Goal: Communication & Community: Share content

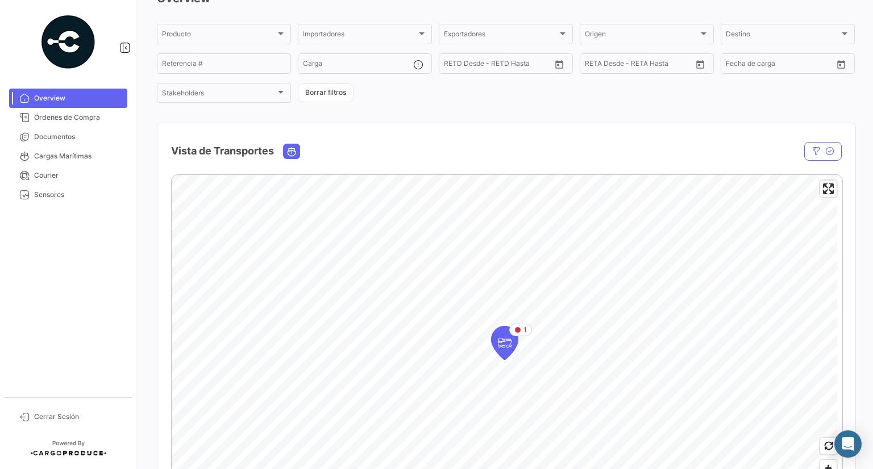
scroll to position [66, 0]
click at [499, 354] on icon "Map marker" at bounding box center [505, 343] width 16 height 24
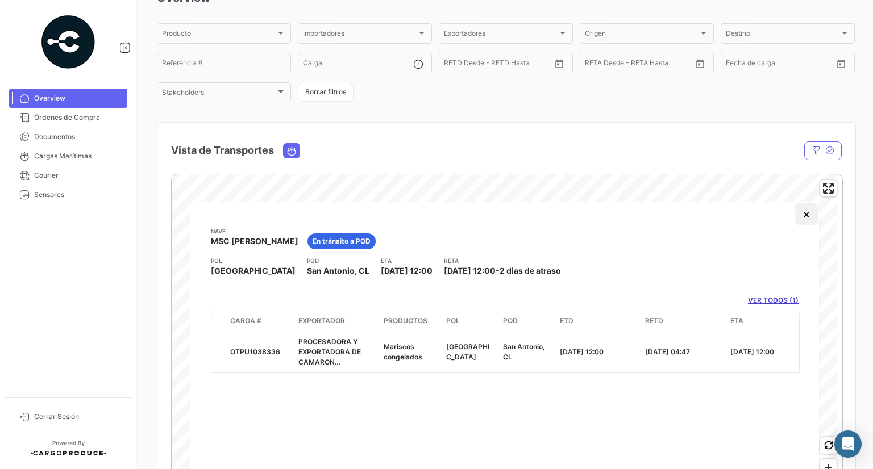
click at [812, 217] on button "×" at bounding box center [806, 214] width 23 height 23
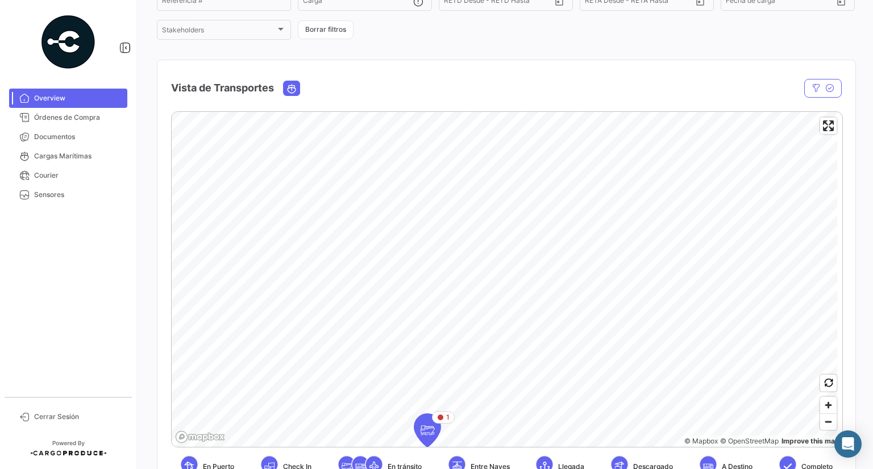
scroll to position [75, 0]
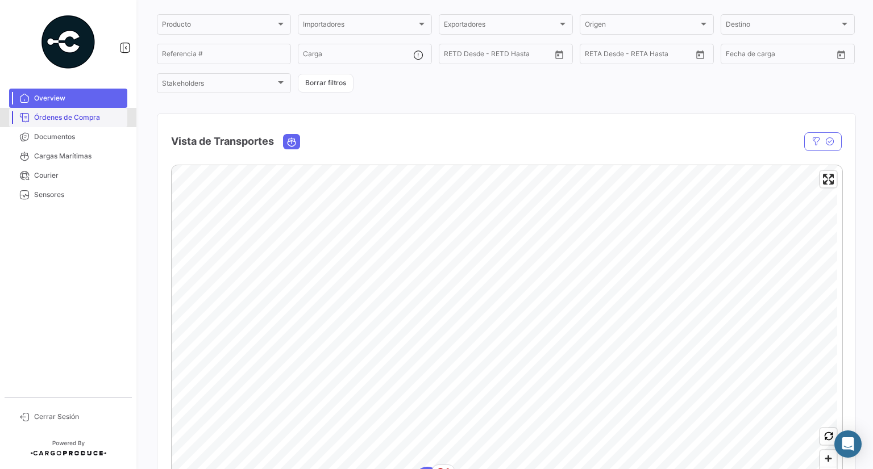
click at [41, 117] on span "Órdenes de Compra" at bounding box center [78, 118] width 89 height 10
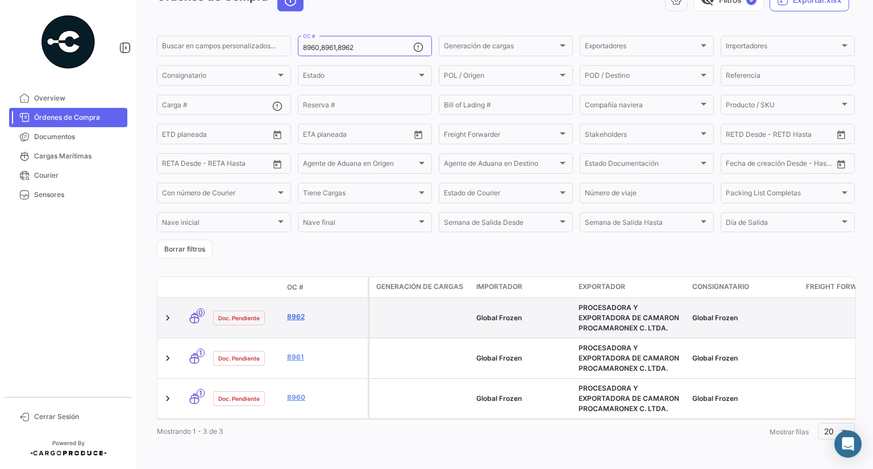
scroll to position [68, 0]
click at [293, 323] on div "8962" at bounding box center [325, 317] width 76 height 13
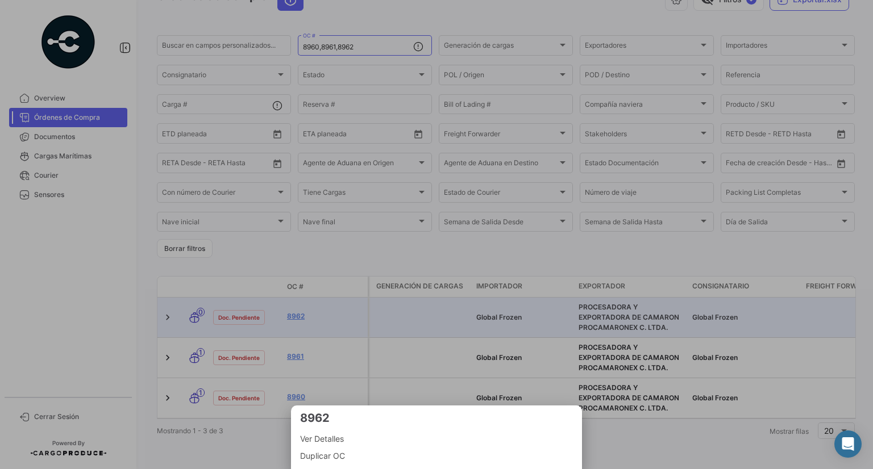
click at [343, 339] on div at bounding box center [436, 234] width 873 height 469
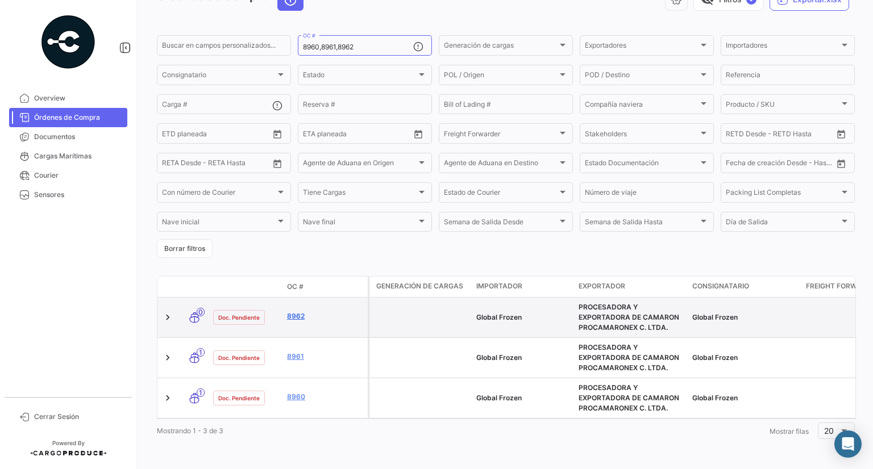
click at [295, 317] on link "8962" at bounding box center [325, 316] width 76 height 10
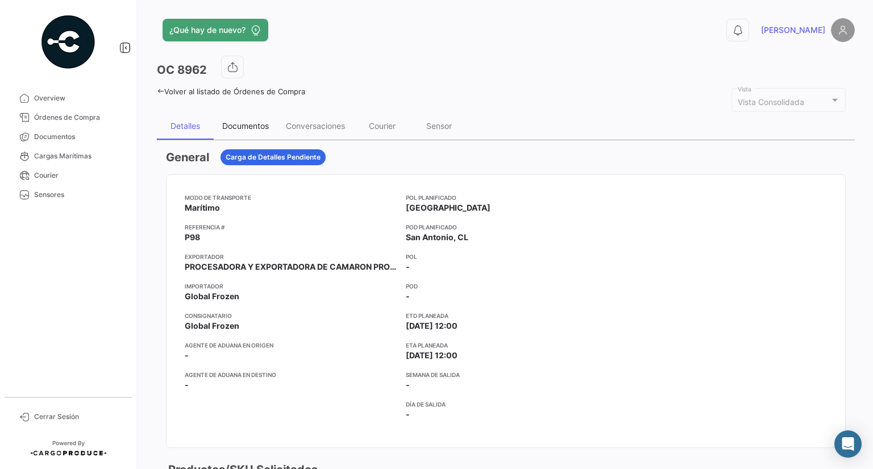
click at [245, 128] on div "Documentos" at bounding box center [245, 126] width 47 height 10
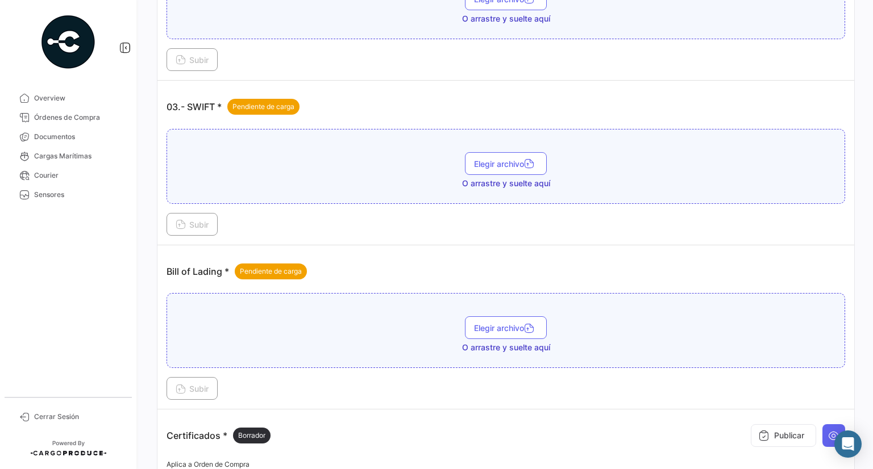
scroll to position [637, 0]
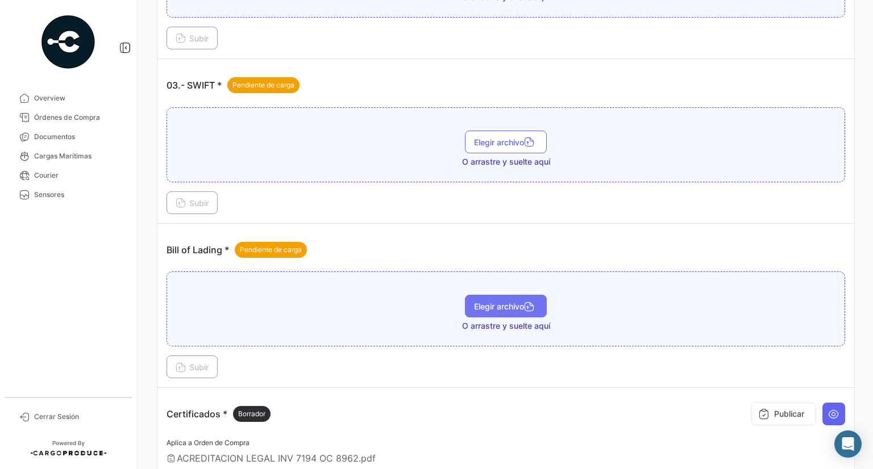
click at [501, 305] on span "Elegir archivo" at bounding box center [506, 307] width 64 height 10
click at [514, 295] on button "Elegir archivo" at bounding box center [506, 306] width 82 height 23
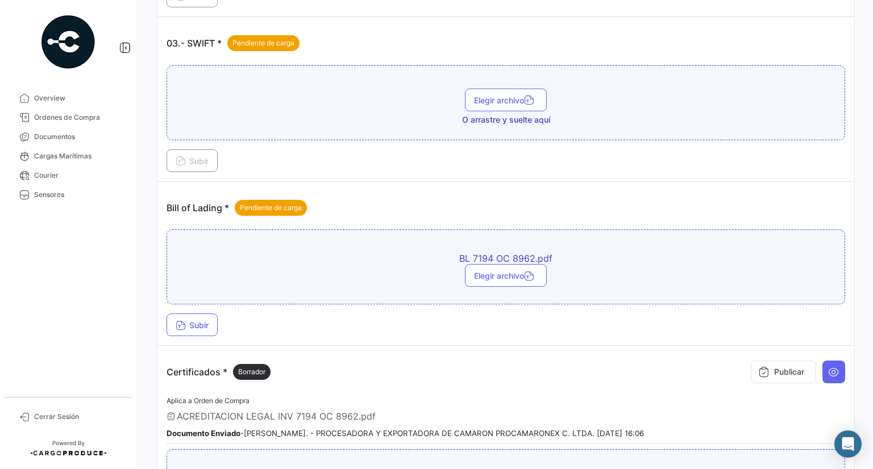
scroll to position [750, 0]
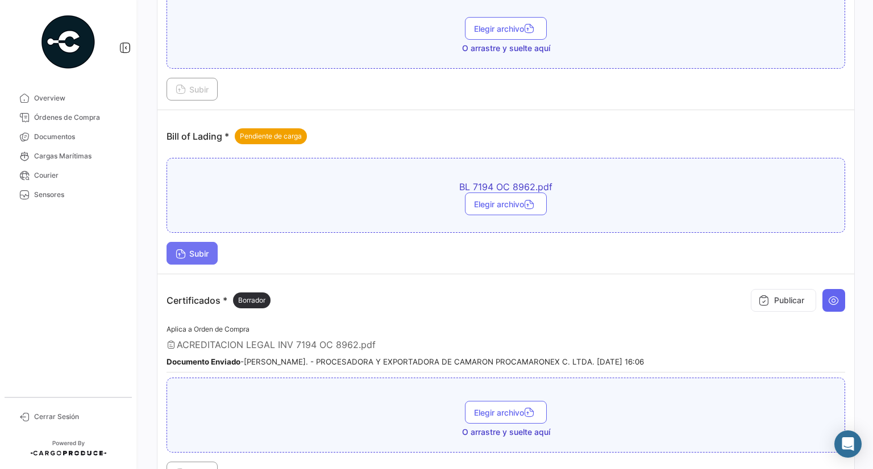
click at [197, 249] on span "Subir" at bounding box center [192, 254] width 33 height 10
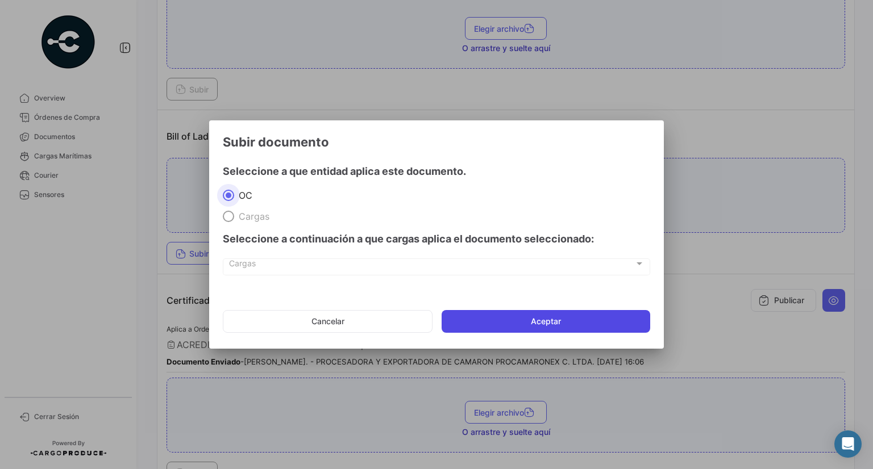
click at [498, 328] on button "Aceptar" at bounding box center [546, 321] width 209 height 23
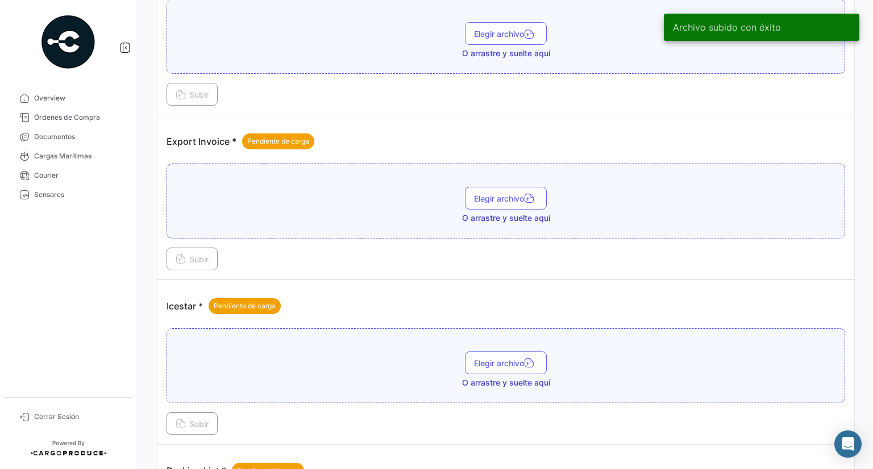
scroll to position [1190, 0]
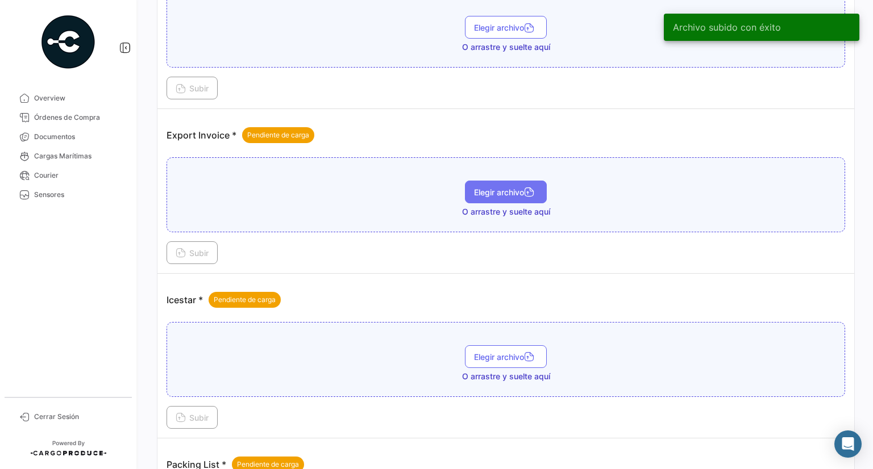
click at [507, 188] on span "Elegir archivo" at bounding box center [506, 193] width 64 height 10
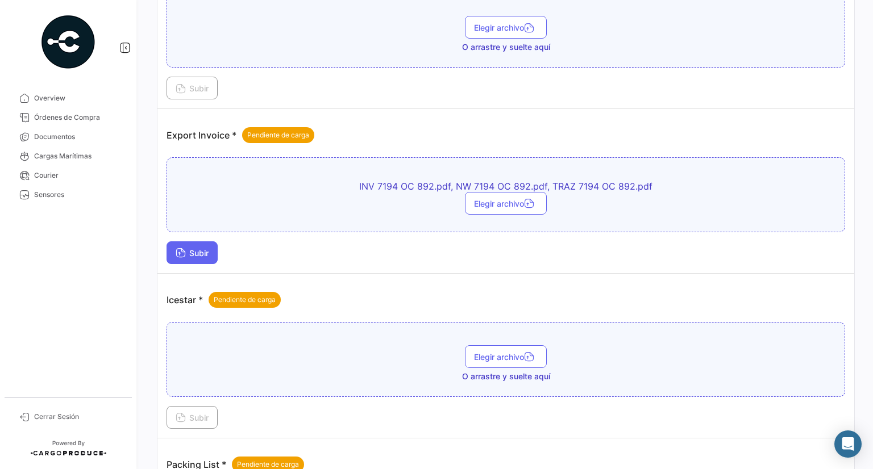
click at [213, 245] on button "Subir" at bounding box center [192, 253] width 51 height 23
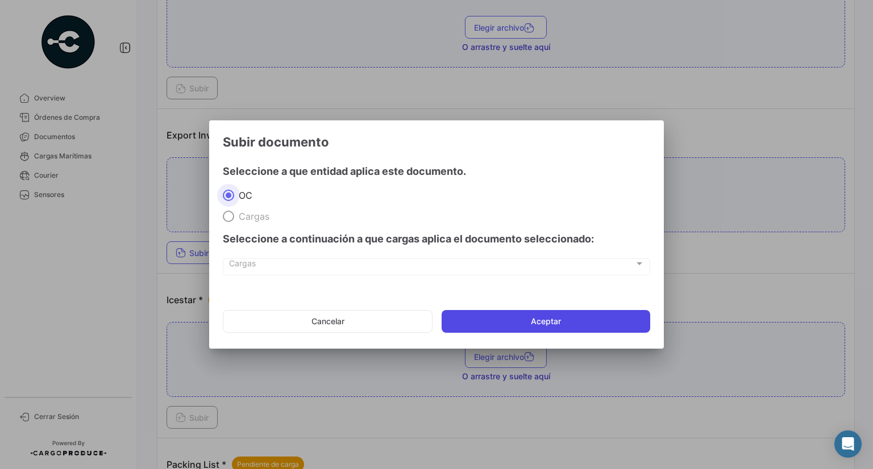
click at [496, 319] on button "Aceptar" at bounding box center [546, 321] width 209 height 23
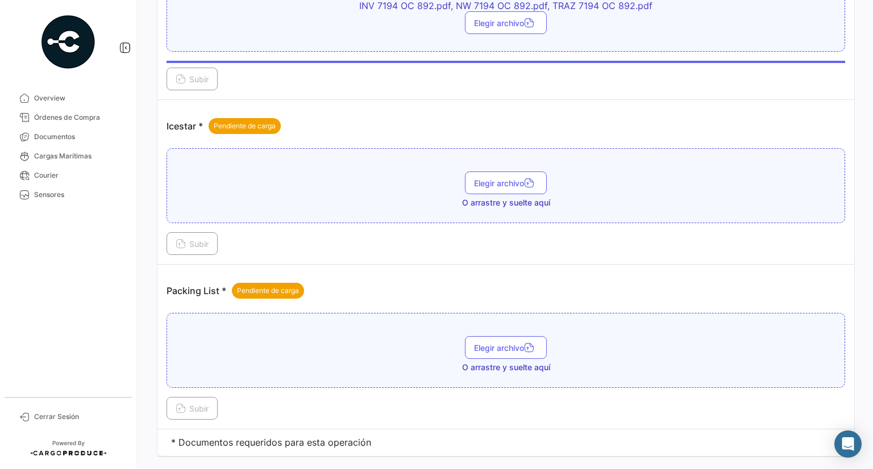
scroll to position [1383, 0]
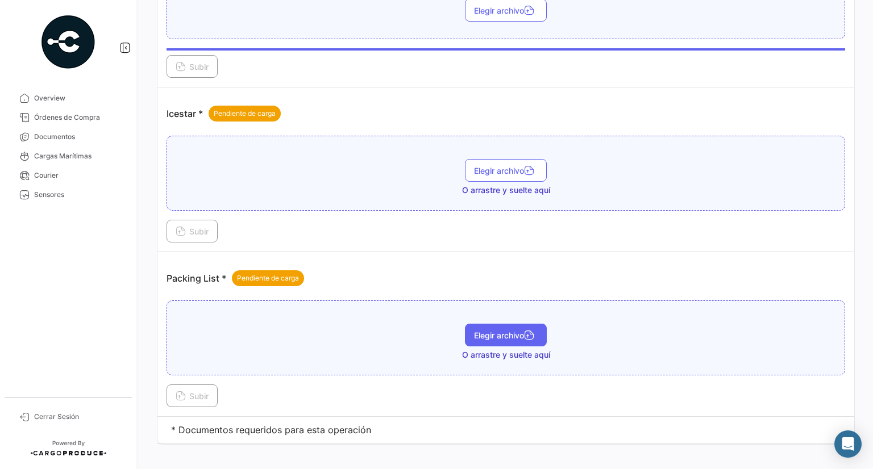
click at [496, 324] on button "Elegir archivo" at bounding box center [506, 335] width 82 height 23
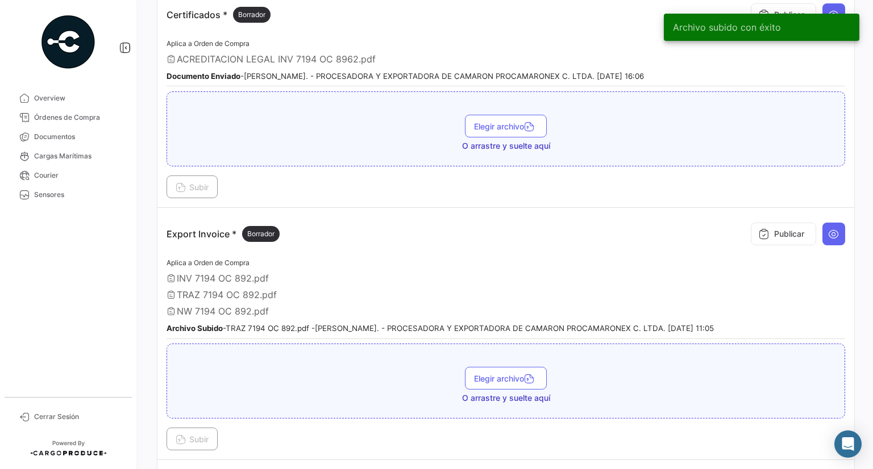
scroll to position [1036, 0]
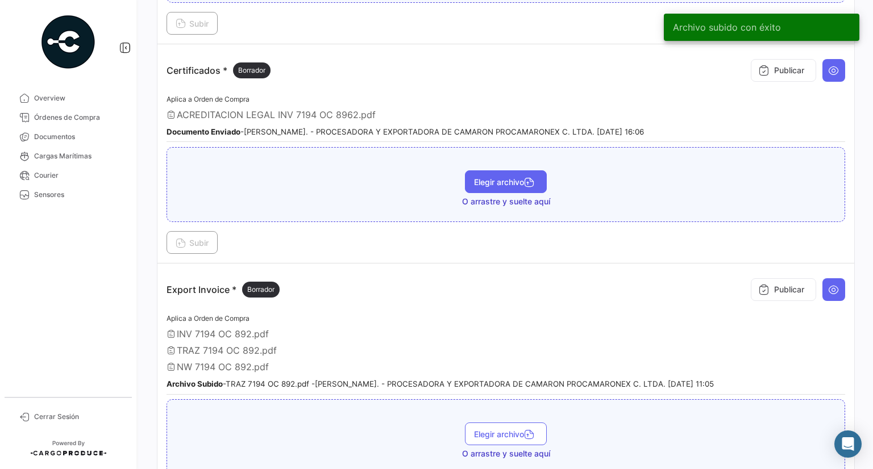
click at [508, 179] on button "Elegir archivo" at bounding box center [506, 182] width 82 height 23
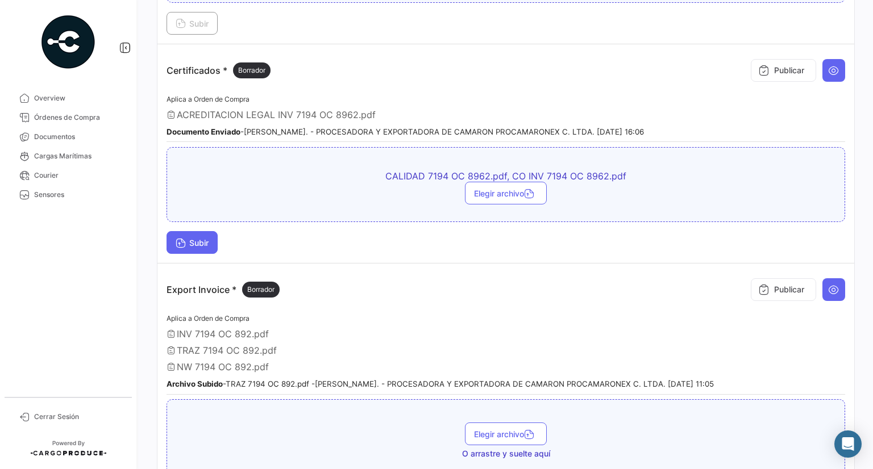
click at [209, 238] on span "Subir" at bounding box center [192, 243] width 33 height 10
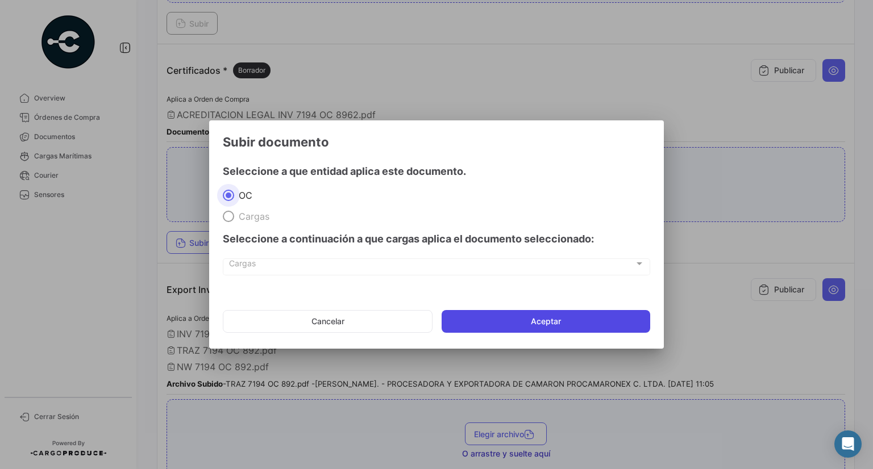
click at [531, 330] on button "Aceptar" at bounding box center [546, 321] width 209 height 23
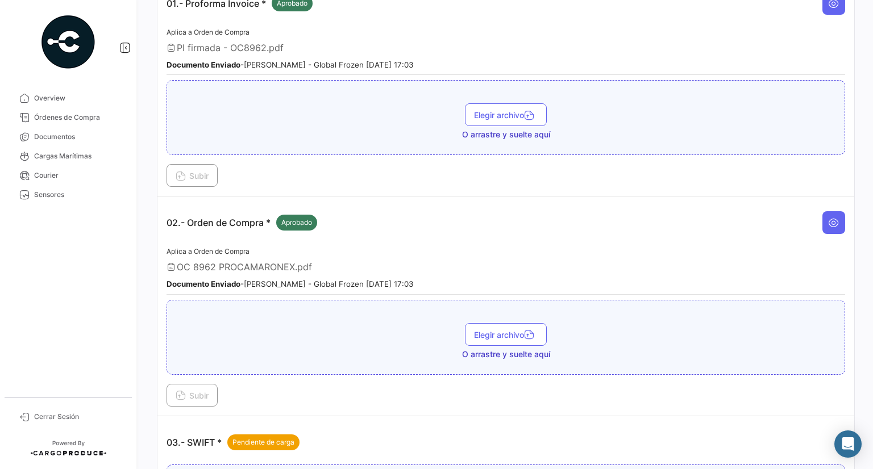
scroll to position [0, 0]
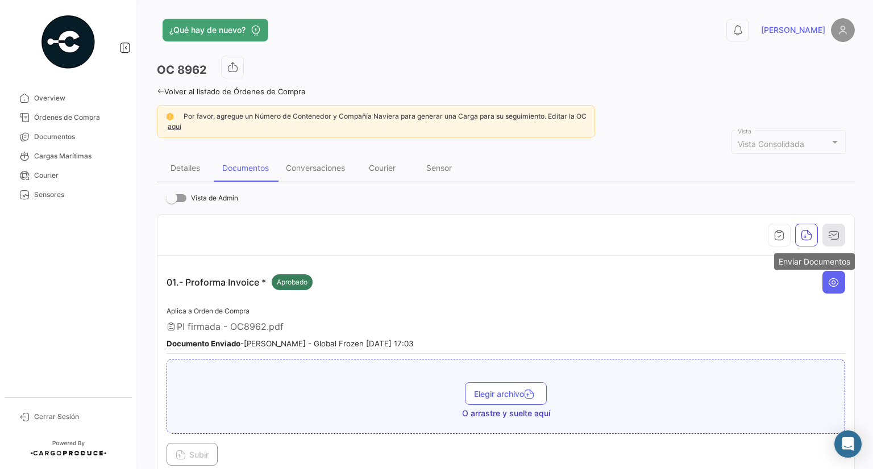
click at [834, 239] on button "button" at bounding box center [833, 235] width 23 height 23
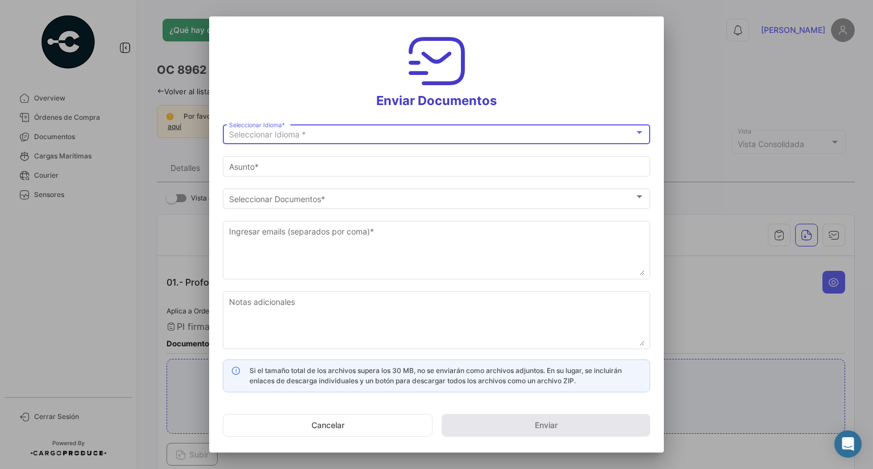
click at [325, 134] on div "Seleccionar Idioma *" at bounding box center [431, 135] width 405 height 10
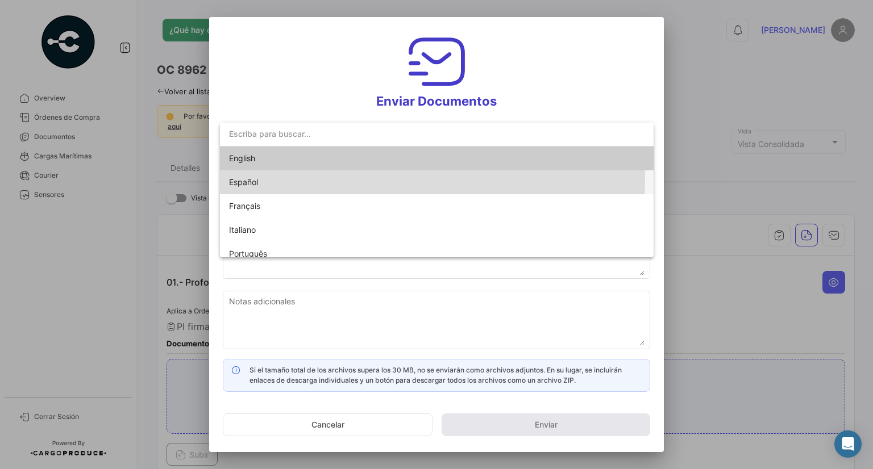
click at [300, 180] on span "Español" at bounding box center [308, 183] width 159 height 24
type input "[PERSON_NAME] ha compartido los documentos de la OC # 8962 contigo"
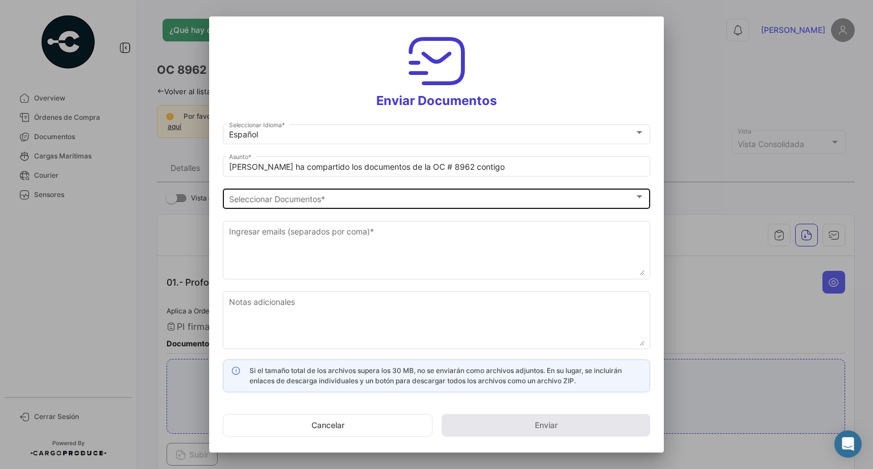
click at [316, 206] on div "Seleccionar Documentos Seleccionar Documentos *" at bounding box center [437, 197] width 416 height 22
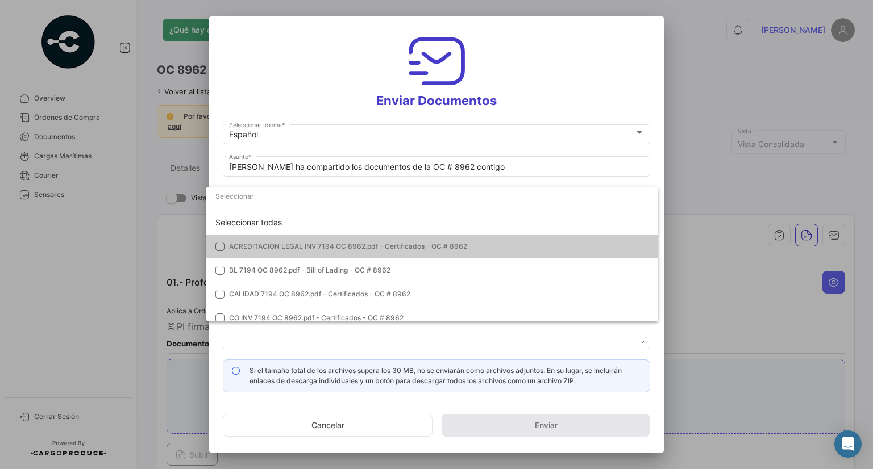
click at [323, 251] on span "ACREDITACION LEGAL INV 7194 OC 8962.pdf - Certificados - OC # 8962" at bounding box center [439, 247] width 420 height 10
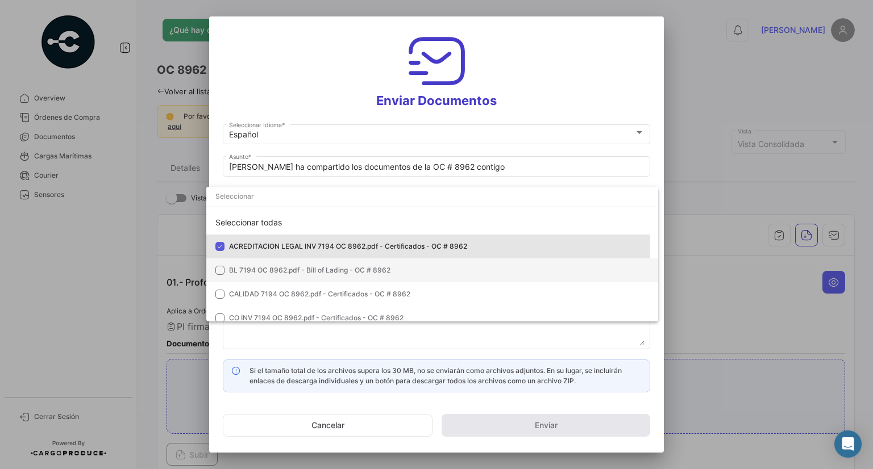
click at [314, 267] on span "BL 7194 OC 8962.pdf - Bill of Lading - OC # 8962" at bounding box center [309, 270] width 161 height 9
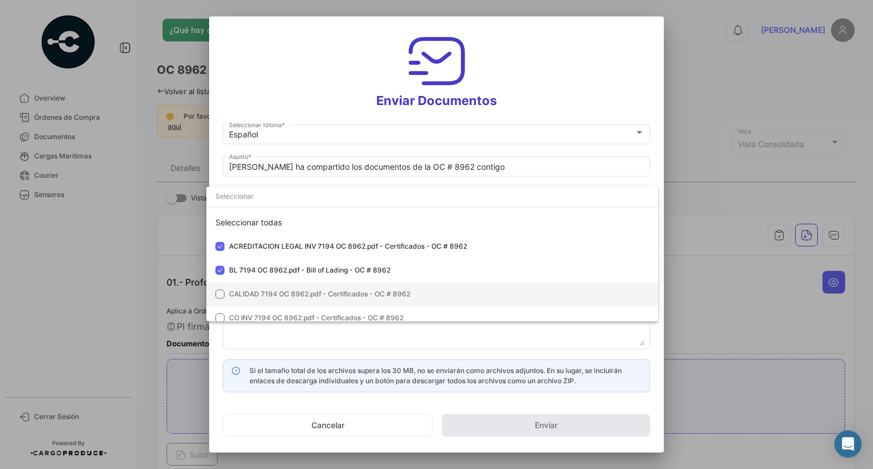
click at [302, 297] on span "CALIDAD 7194 OC 8962.pdf - Certificados - OC # 8962" at bounding box center [319, 294] width 181 height 9
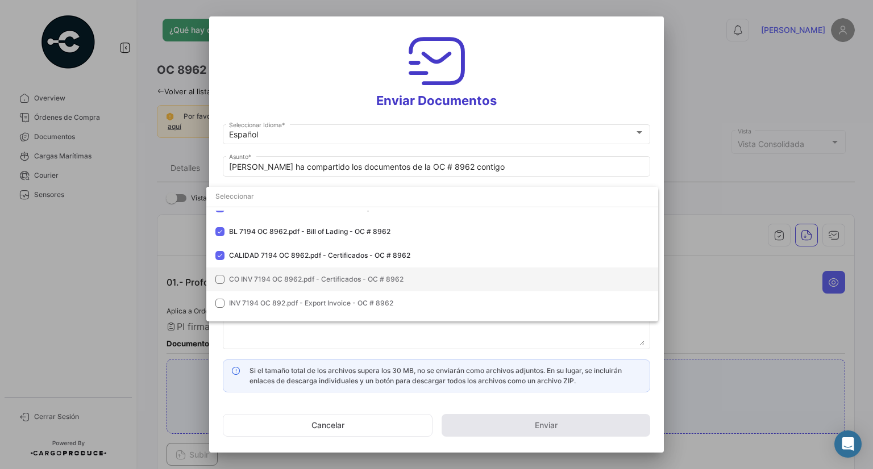
click at [284, 277] on span "CO INV 7194 OC 8962.pdf - Certificados - OC # 8962" at bounding box center [316, 279] width 174 height 9
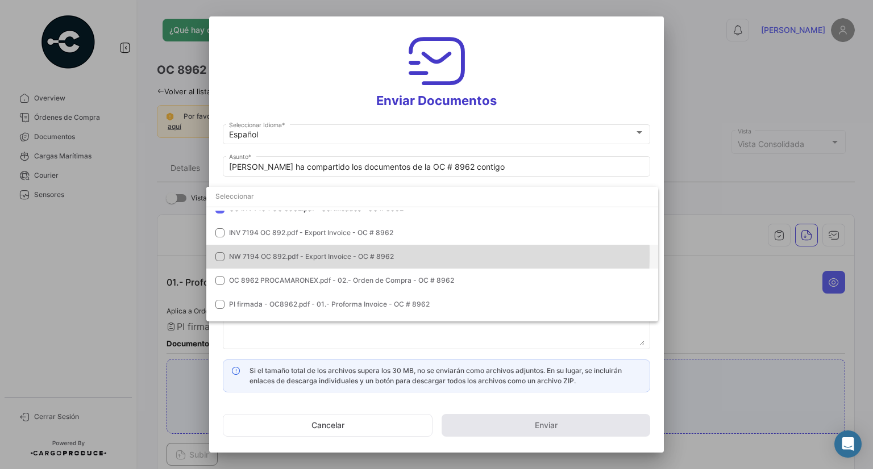
click at [285, 254] on span "NW 7194 OC 892.pdf - Export Invoice - OC # 8962" at bounding box center [311, 256] width 165 height 9
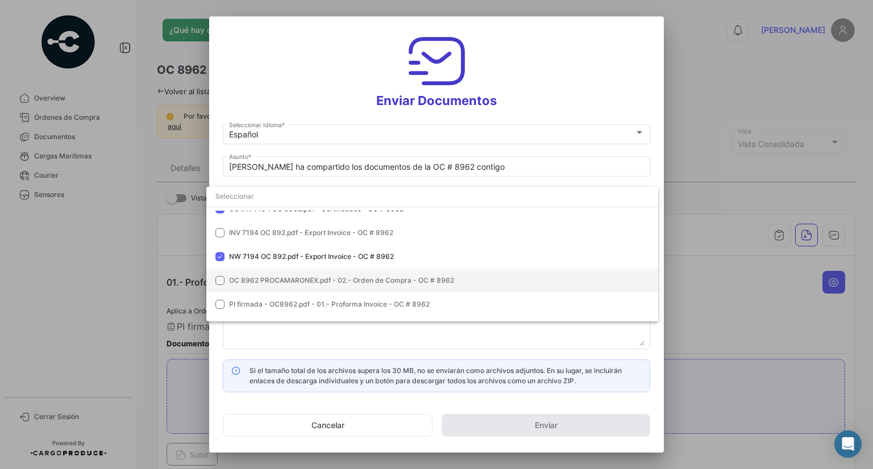
scroll to position [127, 0]
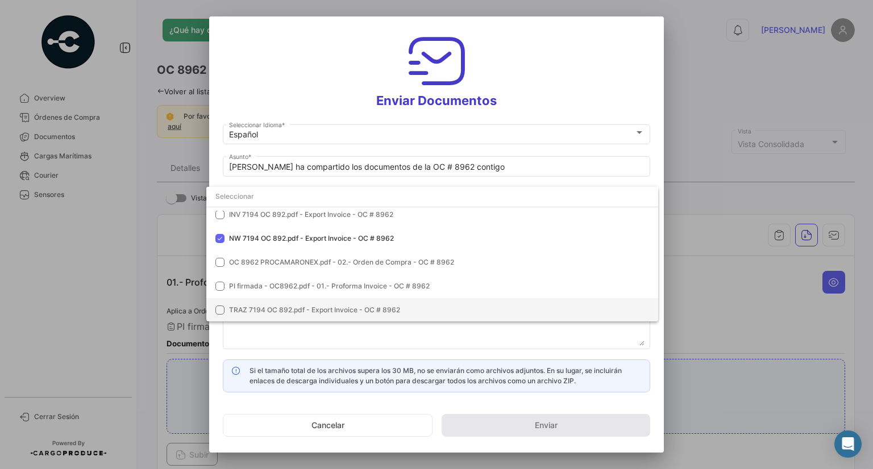
click at [280, 311] on span "TRAZ 7194 OC 892.pdf - Export Invoice - OC # 8962" at bounding box center [314, 310] width 171 height 9
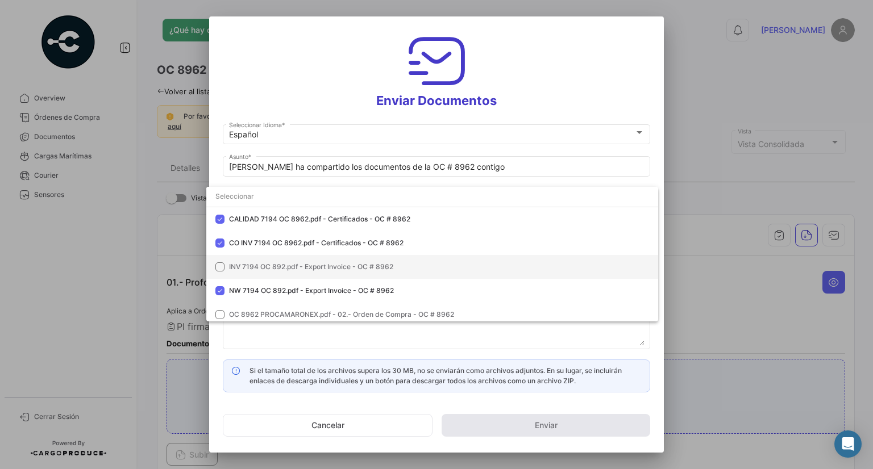
click at [282, 268] on span "INV 7194 OC 892.pdf - Export Invoice - OC # 8962" at bounding box center [311, 267] width 164 height 9
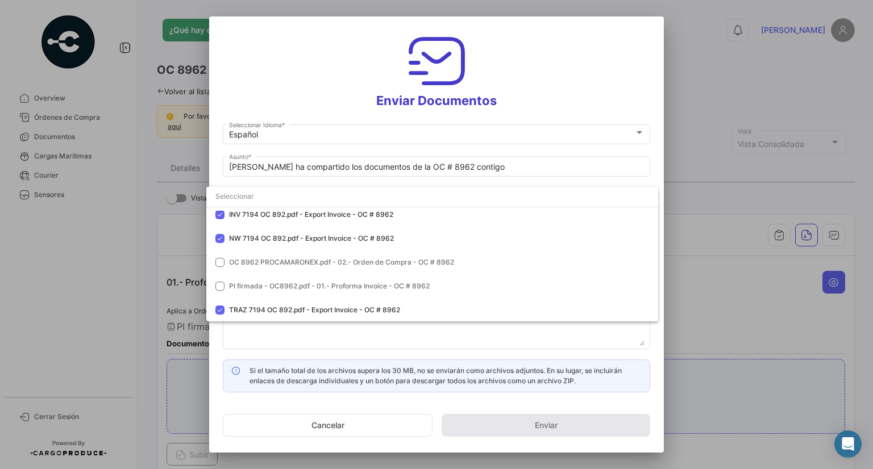
click at [525, 92] on div at bounding box center [436, 234] width 873 height 469
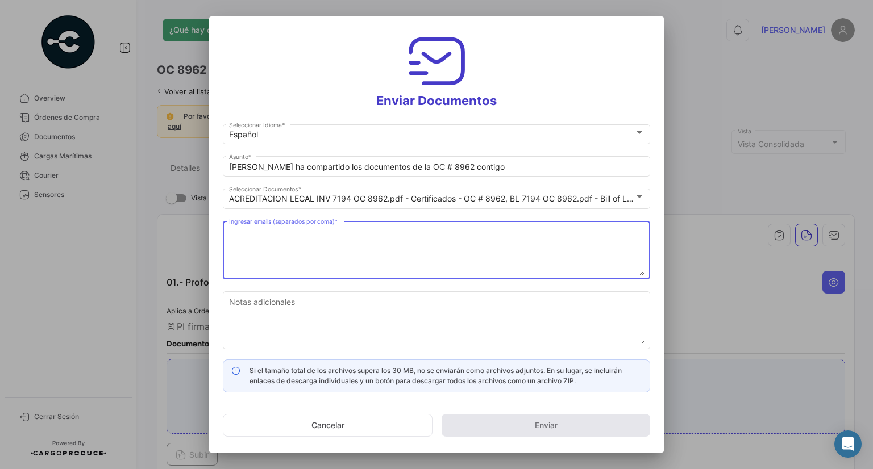
click at [424, 228] on textarea "Ingresar emails (separados por coma) *" at bounding box center [437, 251] width 416 height 50
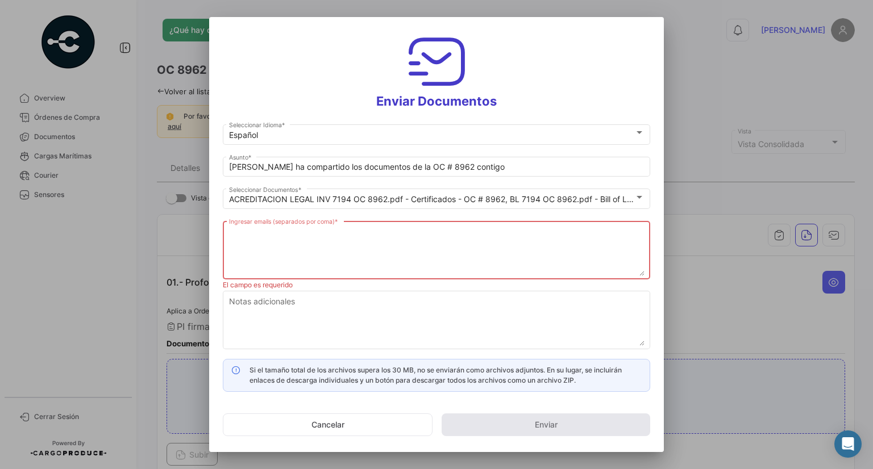
click at [300, 237] on textarea "Ingresar emails (separados por coma) *" at bounding box center [437, 251] width 416 height 50
paste textarea "[EMAIL_ADDRESS][DOMAIN_NAME], [EMAIL_ADDRESS][DOMAIN_NAME], [EMAIL_ADDRESS][DOM…"
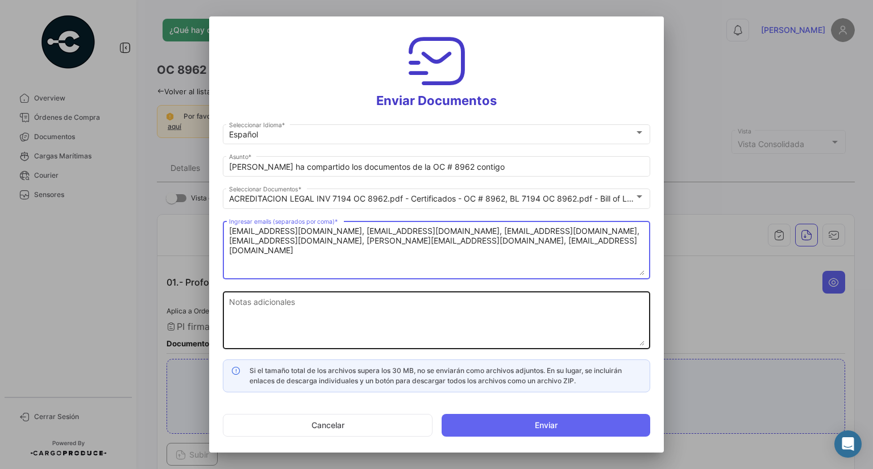
type textarea "[EMAIL_ADDRESS][DOMAIN_NAME], [EMAIL_ADDRESS][DOMAIN_NAME], [EMAIL_ADDRESS][DOM…"
click at [300, 323] on textarea "Notas adicionales" at bounding box center [437, 321] width 416 height 50
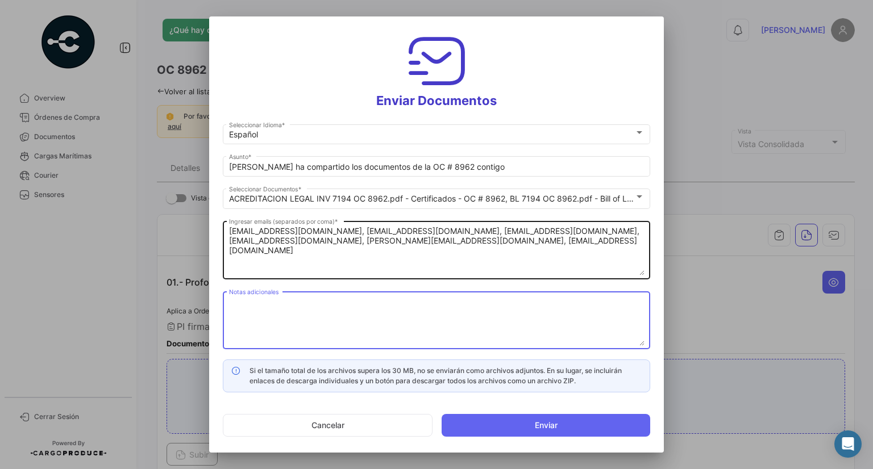
type textarea "D"
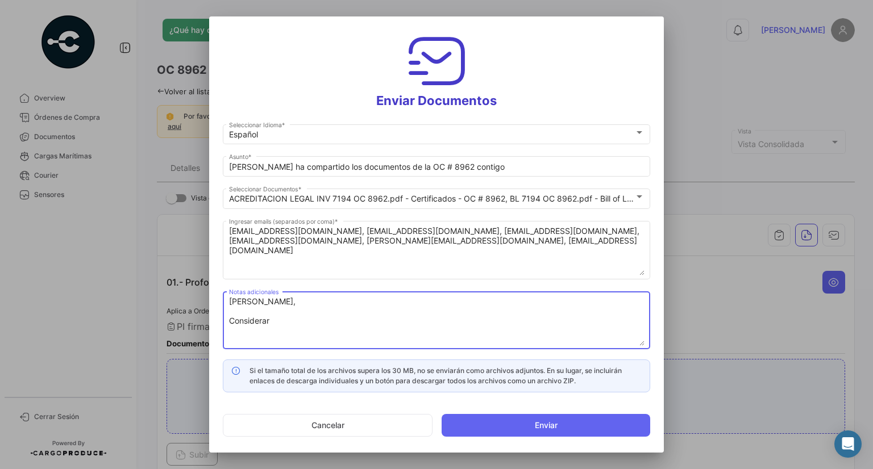
drag, startPoint x: 293, startPoint y: 326, endPoint x: 214, endPoint y: 310, distance: 81.0
click at [214, 310] on mat-dialog-content "Español Seleccionar Idioma * [PERSON_NAME] ha compartido los documentos de la O…" at bounding box center [436, 257] width 455 height 271
click at [284, 317] on textarea "[PERSON_NAME], Considerar" at bounding box center [437, 321] width 416 height 50
click at [273, 321] on textarea "[PERSON_NAME], Considerar" at bounding box center [437, 321] width 416 height 50
drag, startPoint x: 284, startPoint y: 321, endPoint x: 221, endPoint y: 295, distance: 68.6
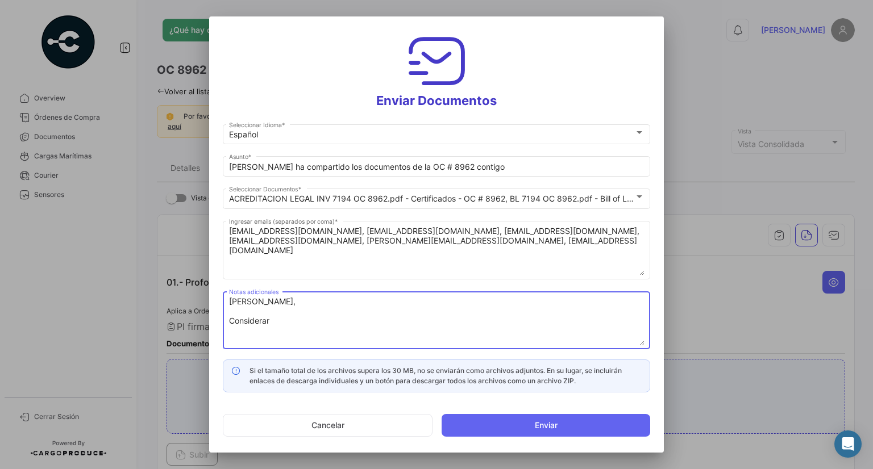
click at [221, 295] on mat-dialog-content "Español Seleccionar Idioma * [PERSON_NAME] ha compartido los documentos de la O…" at bounding box center [436, 257] width 455 height 271
paste textarea "cliente: Adjuntamos los documentos correspondientes a la INV 6919. Pendiente: T…"
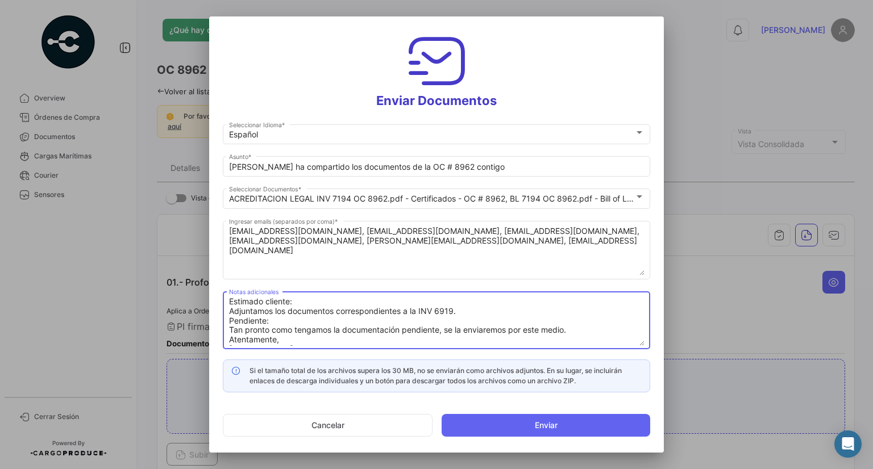
scroll to position [0, 0]
click at [446, 311] on textarea "Estimado cliente: Adjuntamos los documentos correspondientes a la INV 6919. Pen…" at bounding box center [437, 321] width 416 height 50
click at [305, 318] on textarea "Estimado cliente: Adjuntamos los documentos correspondientes a la INV 7194. Pen…" at bounding box center [437, 321] width 416 height 50
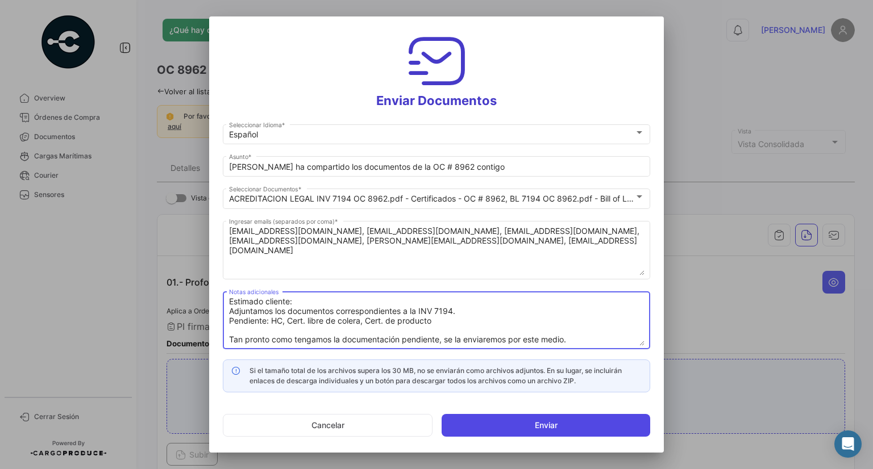
type textarea "Estimado cliente: Adjuntamos los documentos correspondientes a la INV 7194. Pen…"
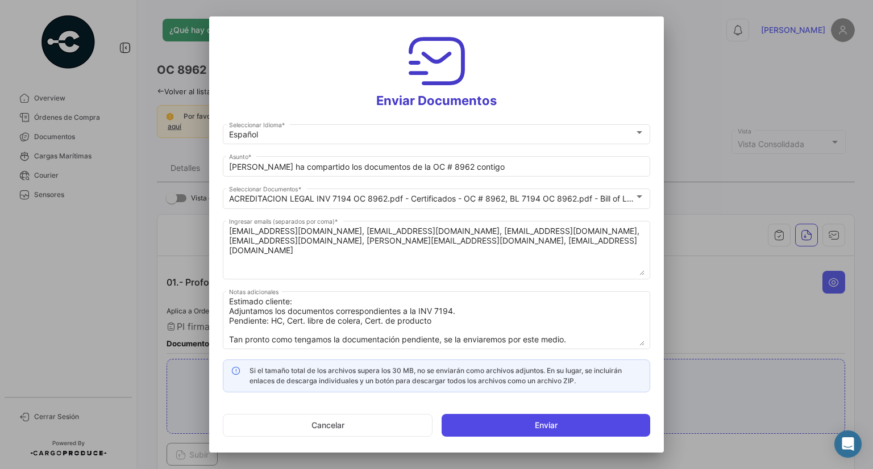
click at [532, 417] on button "Enviar" at bounding box center [546, 425] width 209 height 23
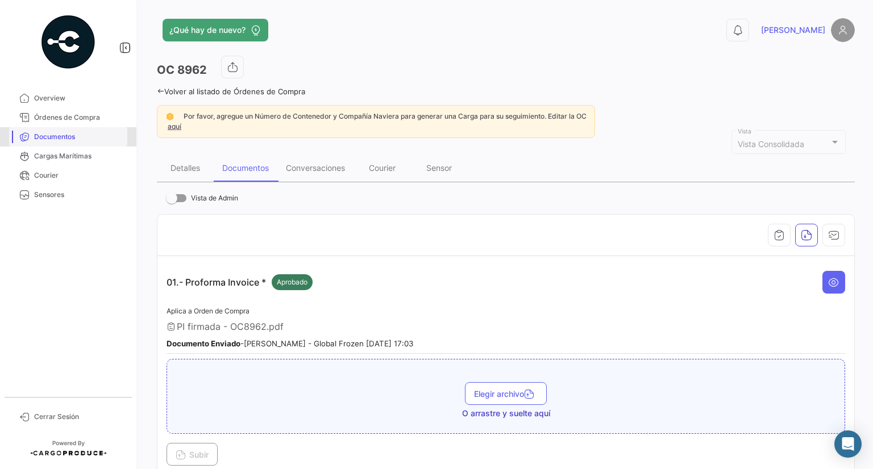
click at [39, 142] on link "Documentos" at bounding box center [68, 136] width 118 height 19
click at [64, 120] on span "Órdenes de Compra" at bounding box center [78, 118] width 89 height 10
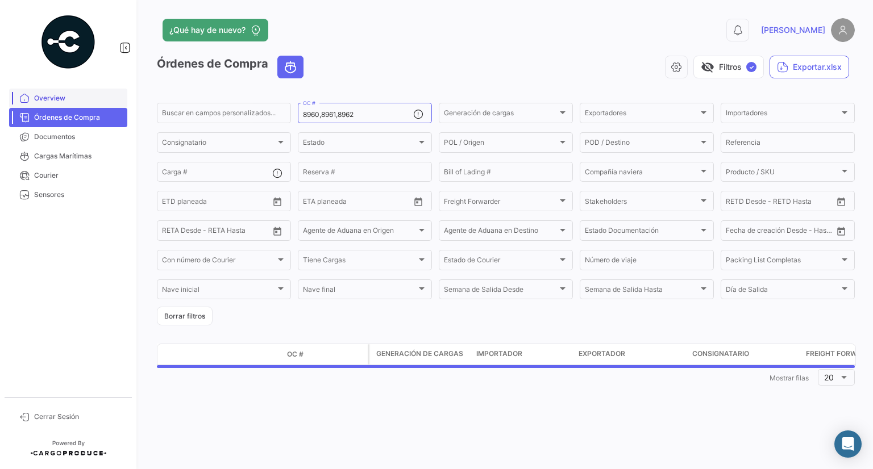
click at [43, 89] on link "Overview" at bounding box center [68, 98] width 118 height 19
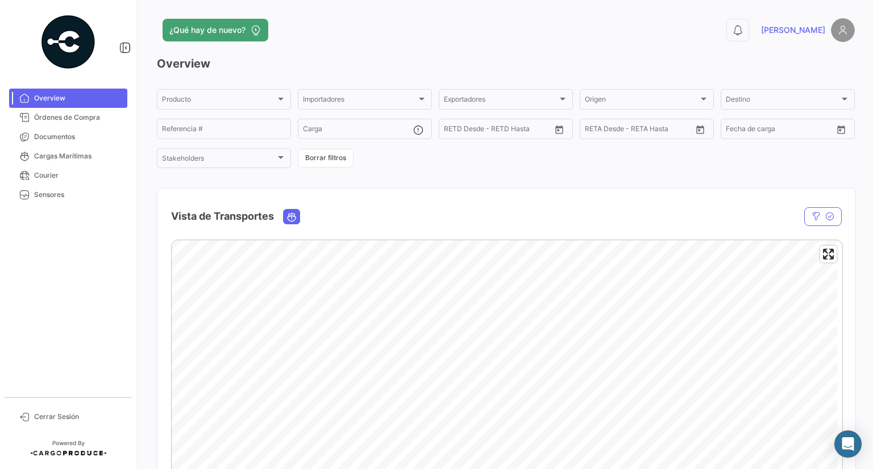
click at [586, 469] on html "Overview Órdenes de Compra Documentos Cargas Marítimas Courier Sensores Cerrar …" at bounding box center [436, 234] width 873 height 469
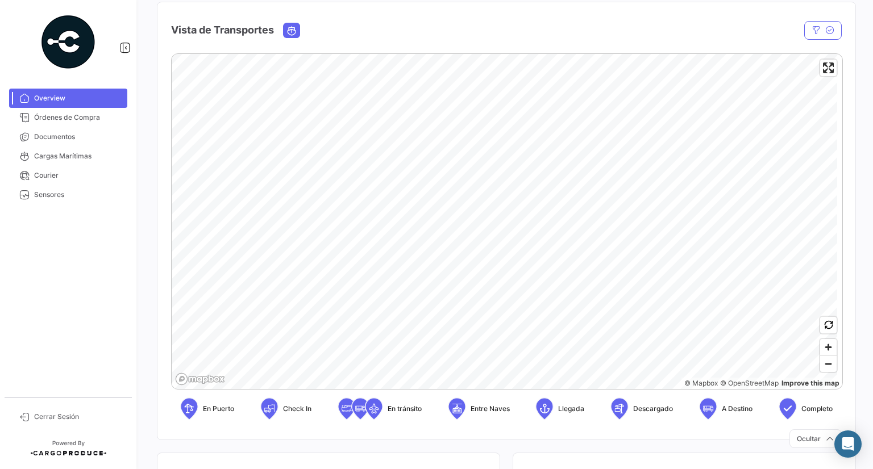
scroll to position [243, 0]
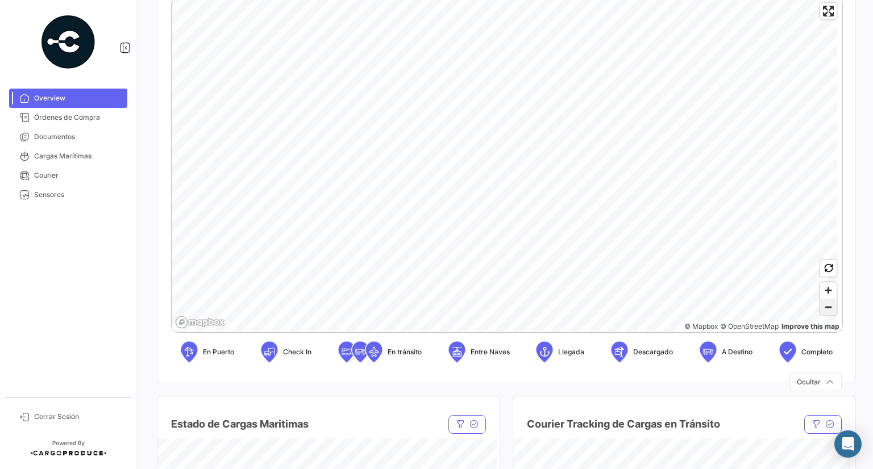
click at [829, 305] on span "Zoom out" at bounding box center [828, 308] width 16 height 16
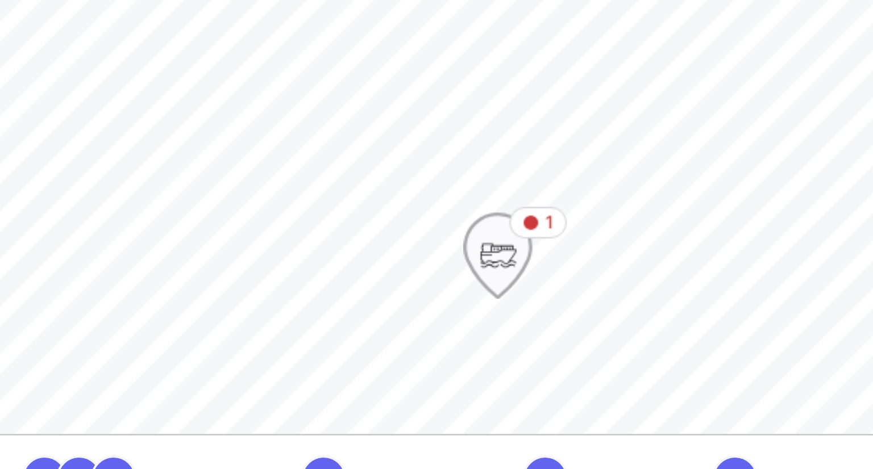
click at [534, 268] on icon "Map marker" at bounding box center [526, 262] width 26 height 33
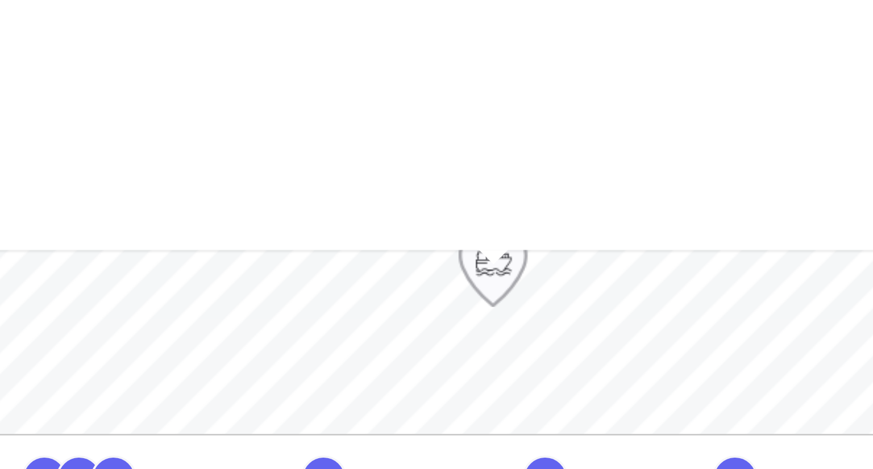
scroll to position [241, 0]
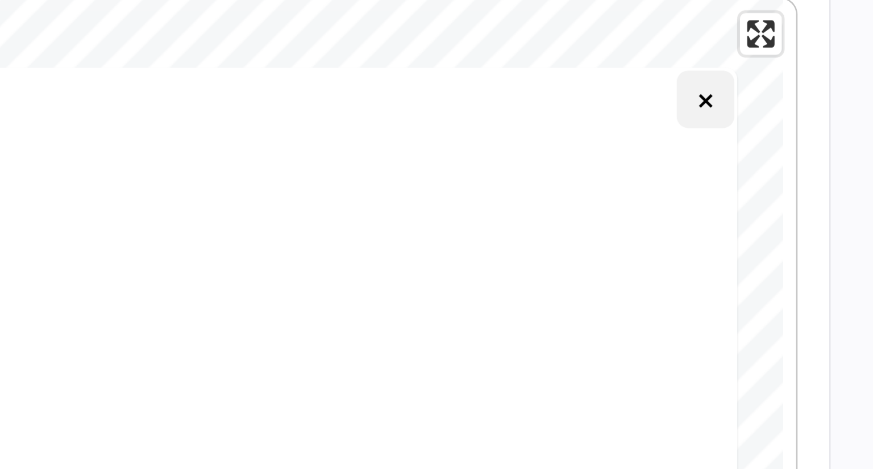
click at [801, 42] on button "×" at bounding box center [806, 39] width 23 height 23
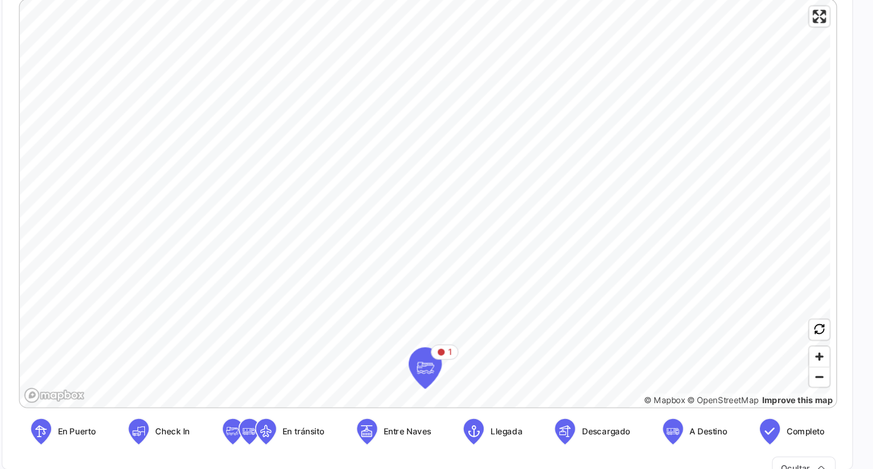
scroll to position [0, 0]
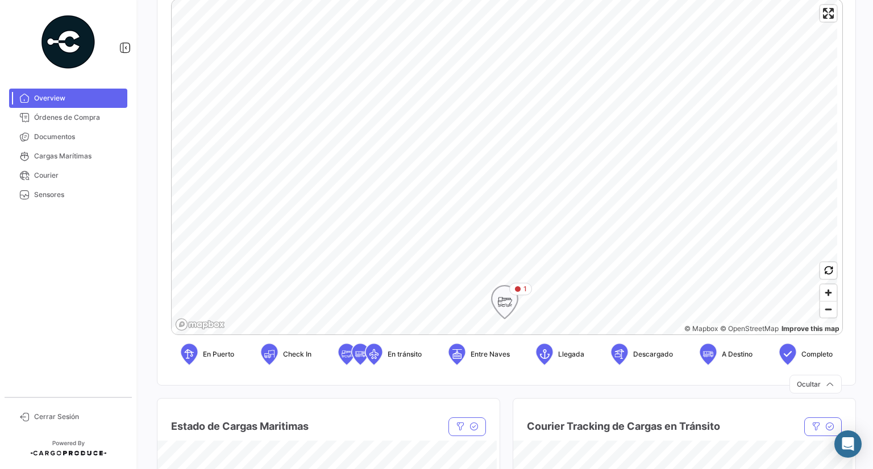
click at [508, 303] on icon "Map marker" at bounding box center [505, 302] width 16 height 24
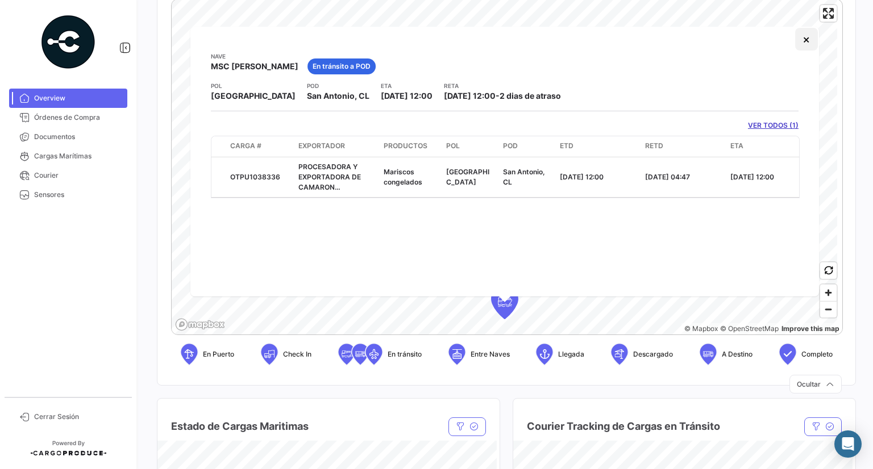
click at [804, 37] on button "×" at bounding box center [806, 39] width 23 height 23
